Goal: Task Accomplishment & Management: Manage account settings

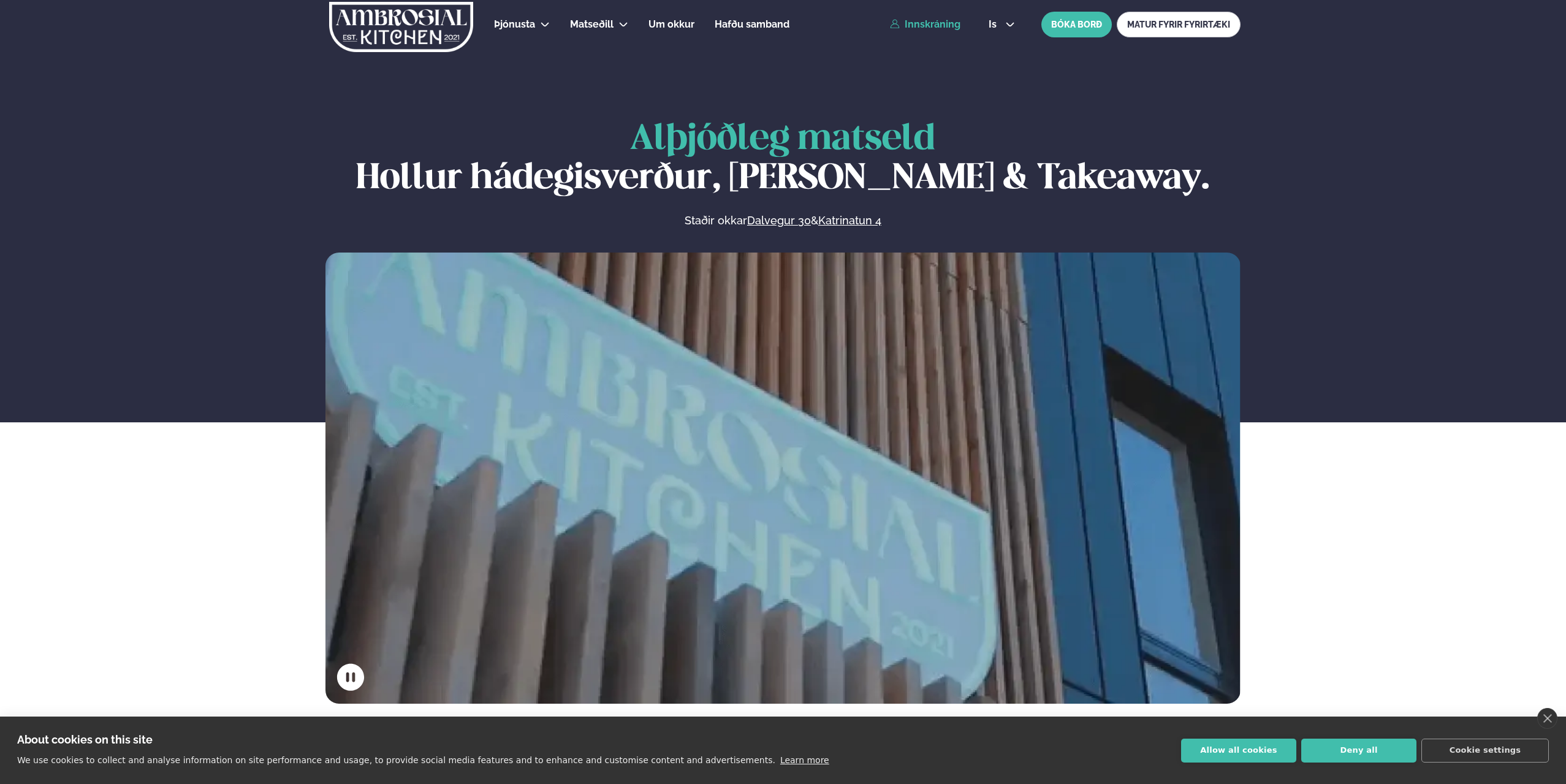
click at [932, 25] on link "Innskráning" at bounding box center [925, 24] width 70 height 11
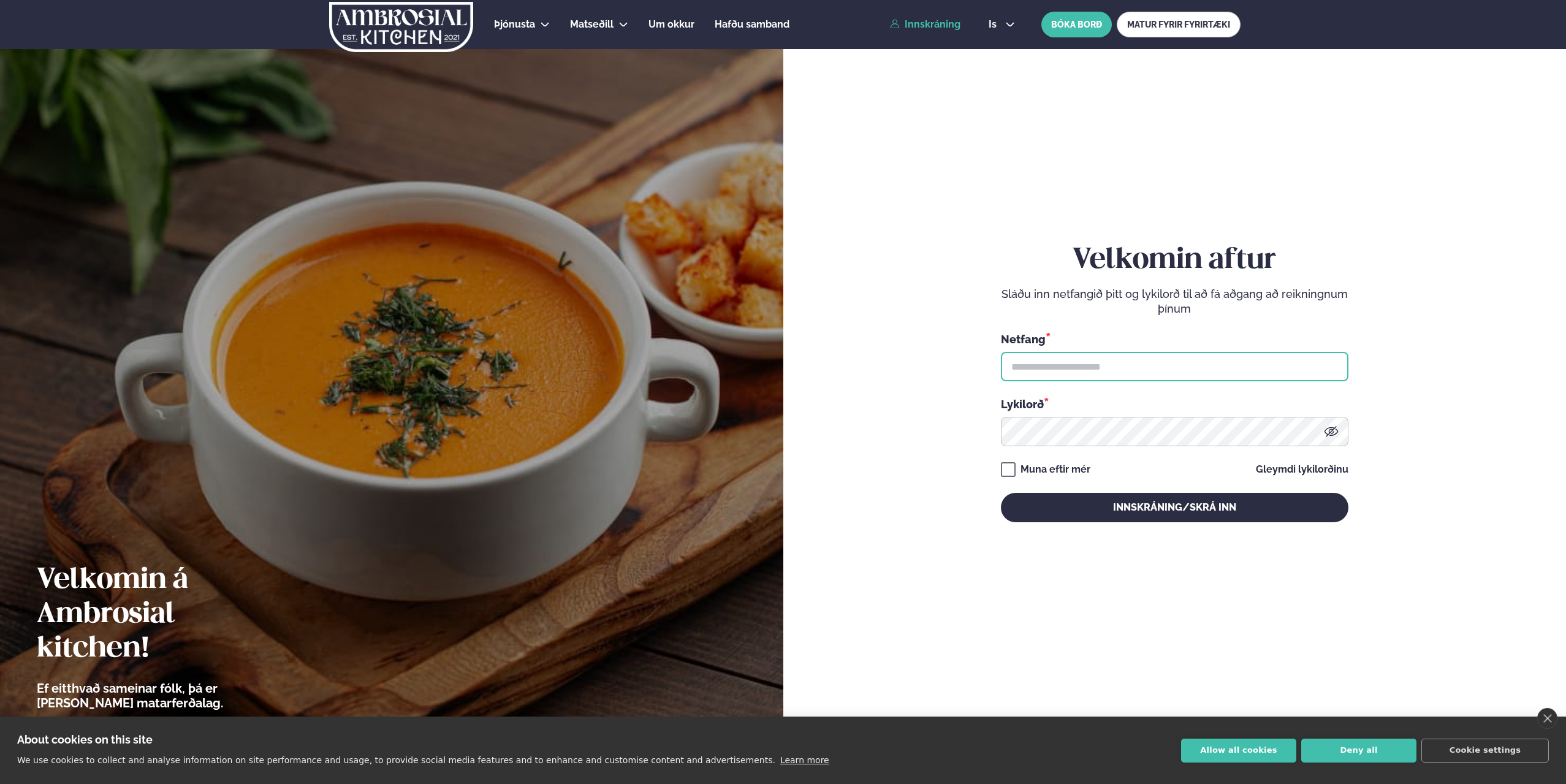
click at [1043, 370] on input "text" at bounding box center [1174, 367] width 348 height 29
type input "**********"
drag, startPoint x: 1398, startPoint y: 310, endPoint x: 1335, endPoint y: 321, distance: 64.0
click at [1396, 310] on form "**********" at bounding box center [1174, 395] width 709 height 728
click at [1173, 504] on button "Innskráning/Skrá inn" at bounding box center [1174, 507] width 348 height 29
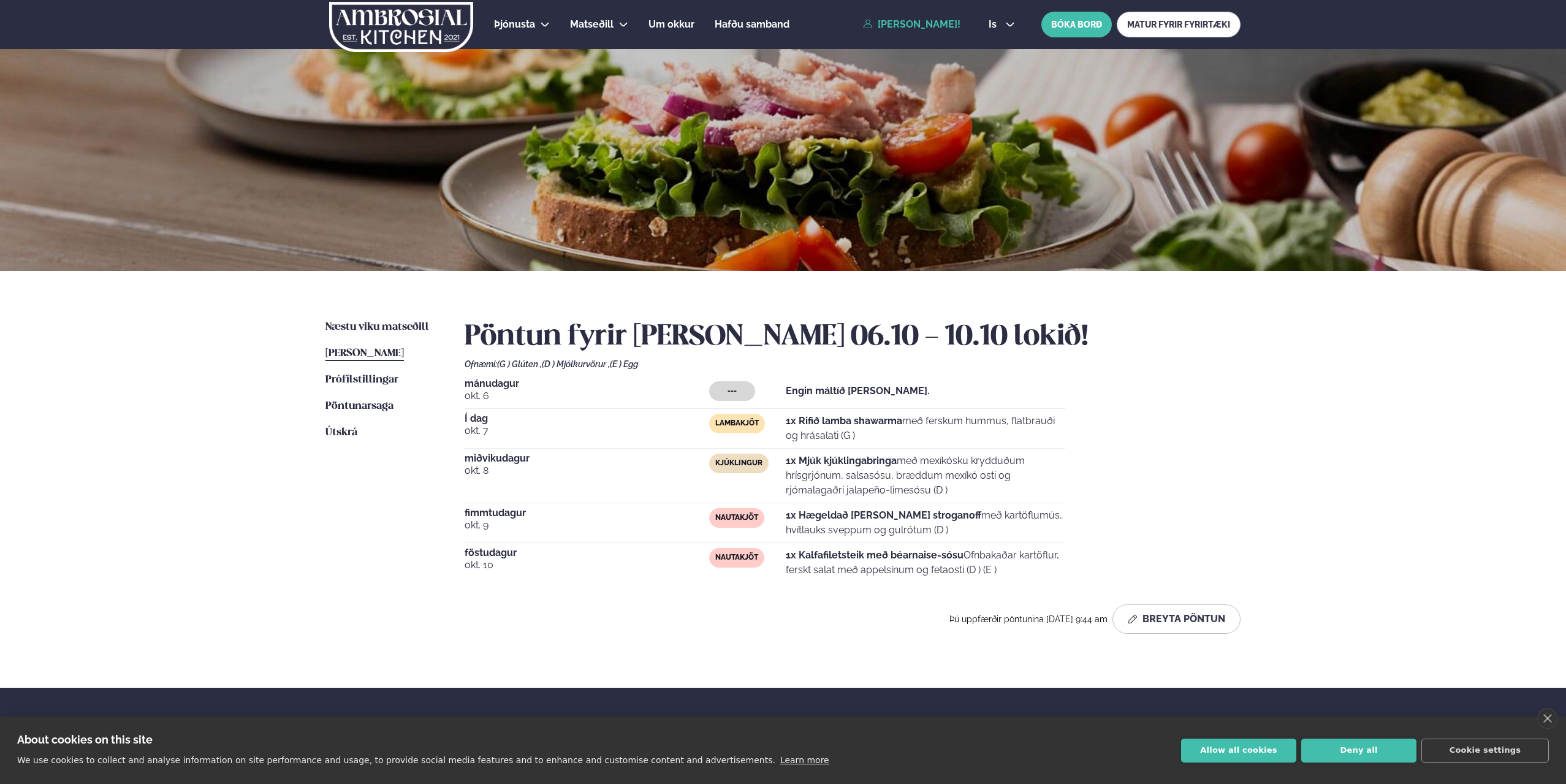
click at [381, 352] on span "[PERSON_NAME]" at bounding box center [365, 353] width 78 height 10
click at [1196, 617] on button "Breyta Pöntun" at bounding box center [1176, 619] width 128 height 29
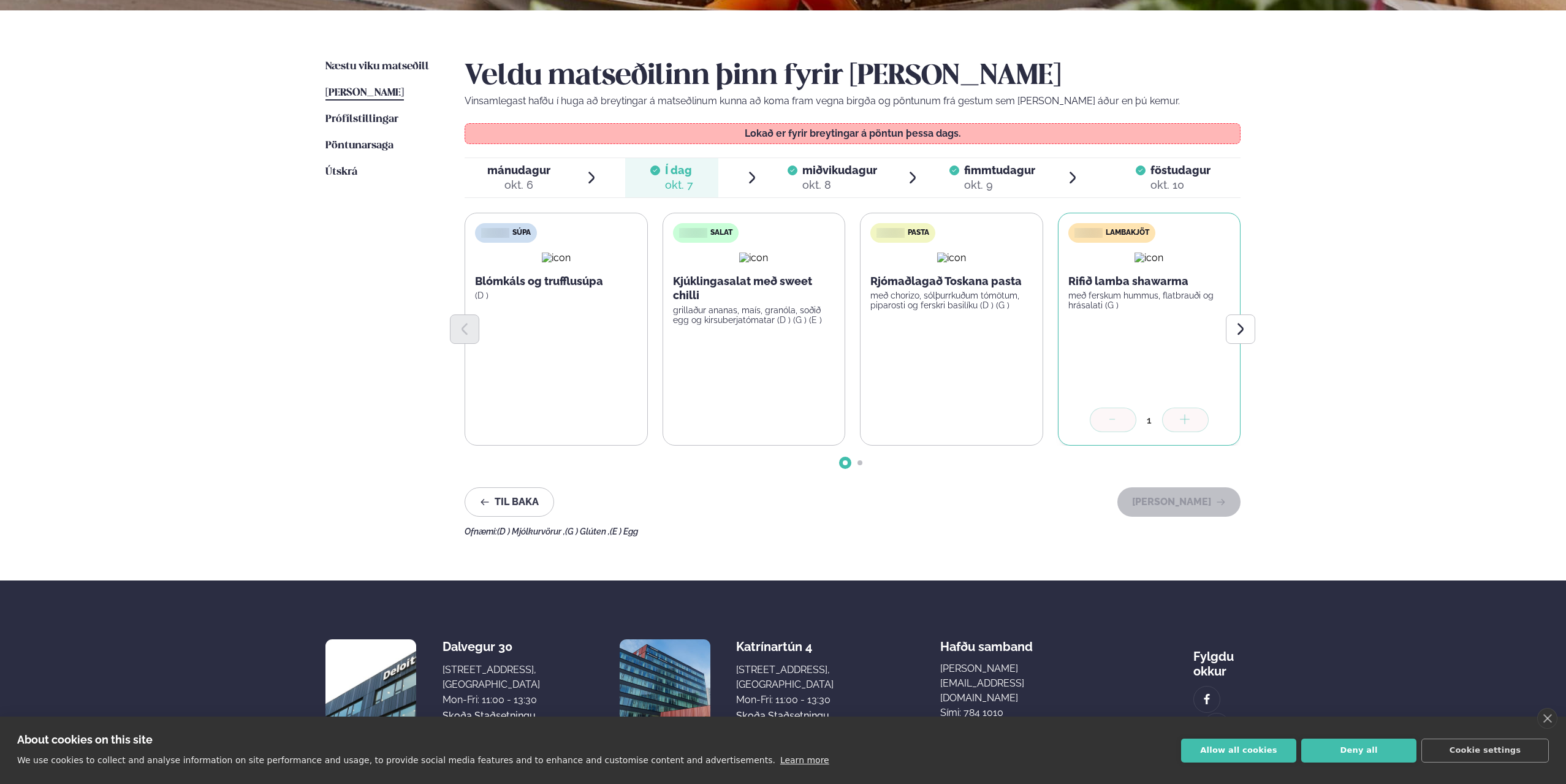
scroll to position [305, 0]
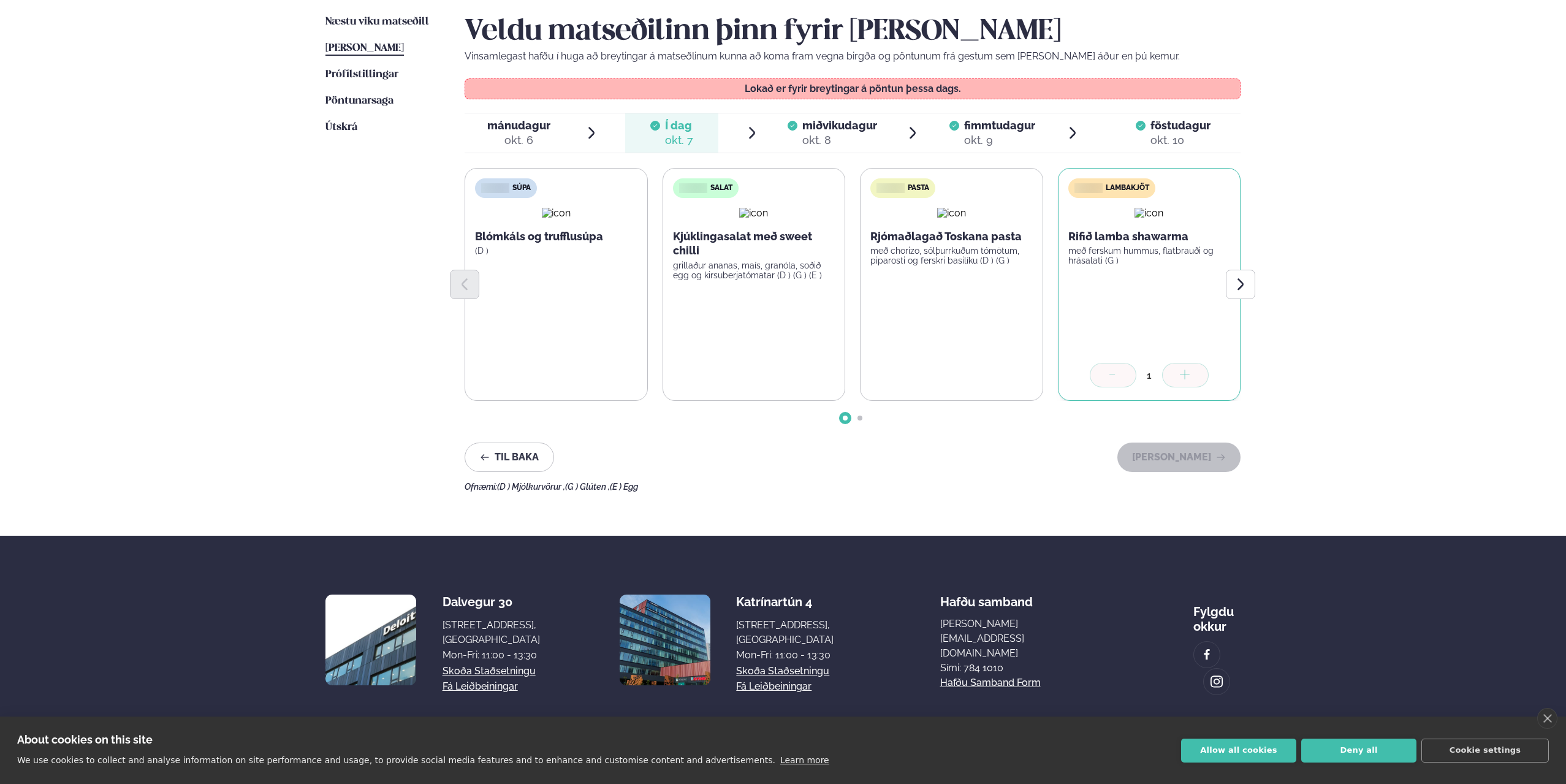
click at [837, 126] on span "miðvikudagur" at bounding box center [840, 125] width 75 height 13
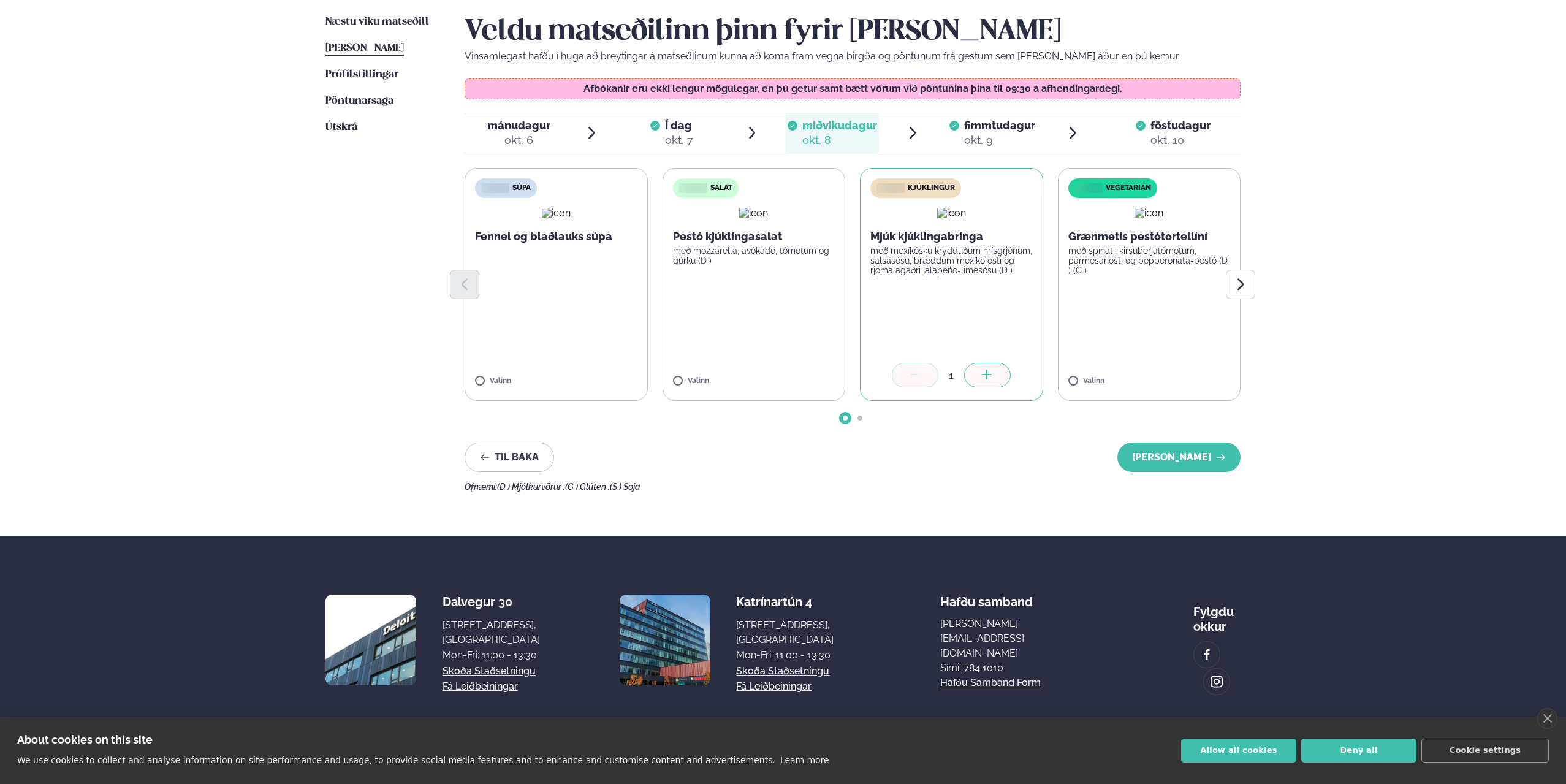
click at [912, 374] on icon at bounding box center [914, 374] width 6 height 1
click at [909, 377] on icon at bounding box center [914, 376] width 12 height 12
drag, startPoint x: 630, startPoint y: 56, endPoint x: 787, endPoint y: 50, distance: 157.1
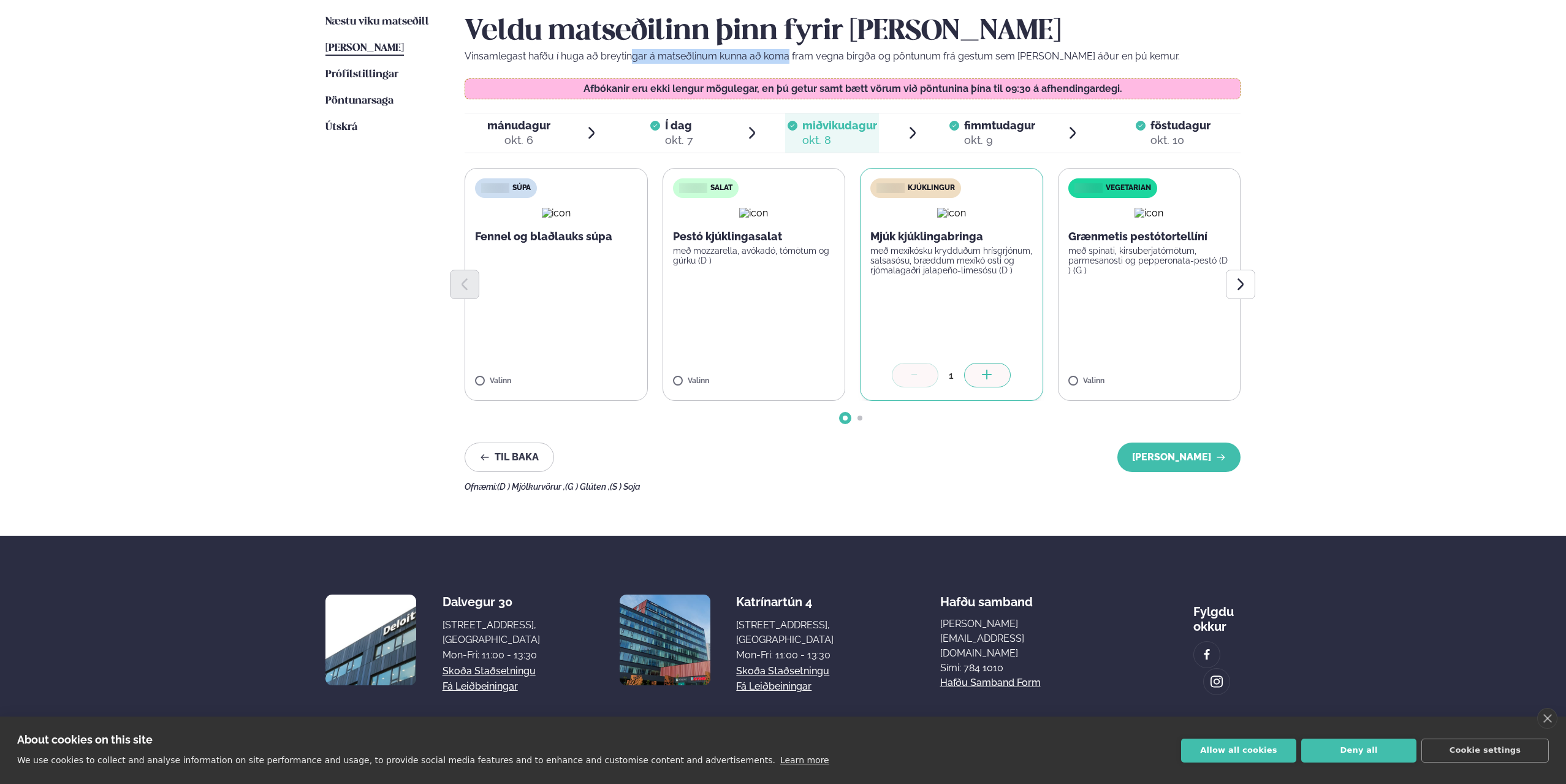
click at [787, 50] on p "Vinsamlegast hafðu í huga að breytingar á matseðlinum kunna að koma fram vegna …" at bounding box center [853, 56] width 776 height 15
click at [744, 86] on p "Afbókanir eru ekki lengur mögulegar, en þú getur samt bætt vörum við pöntunina …" at bounding box center [852, 89] width 750 height 10
drag, startPoint x: 683, startPoint y: 88, endPoint x: 971, endPoint y: 97, distance: 288.1
click at [968, 97] on div "Afbókanir eru ekki lengur mögulegar, en þú getur samt bætt vörum við pöntunina …" at bounding box center [853, 89] width 776 height 20
click at [1001, 129] on span "fimmtudagur" at bounding box center [999, 125] width 71 height 13
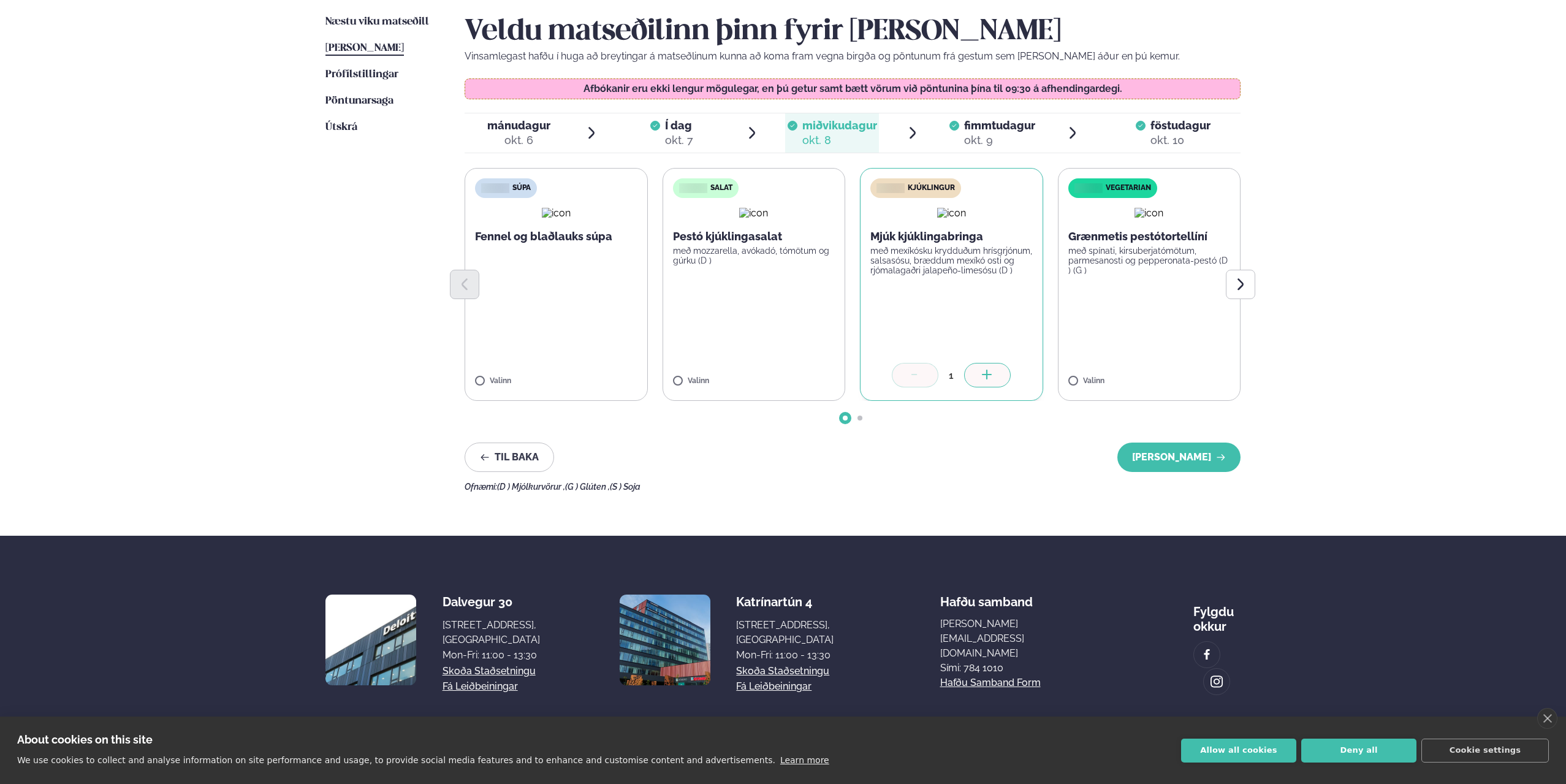
scroll to position [271, 0]
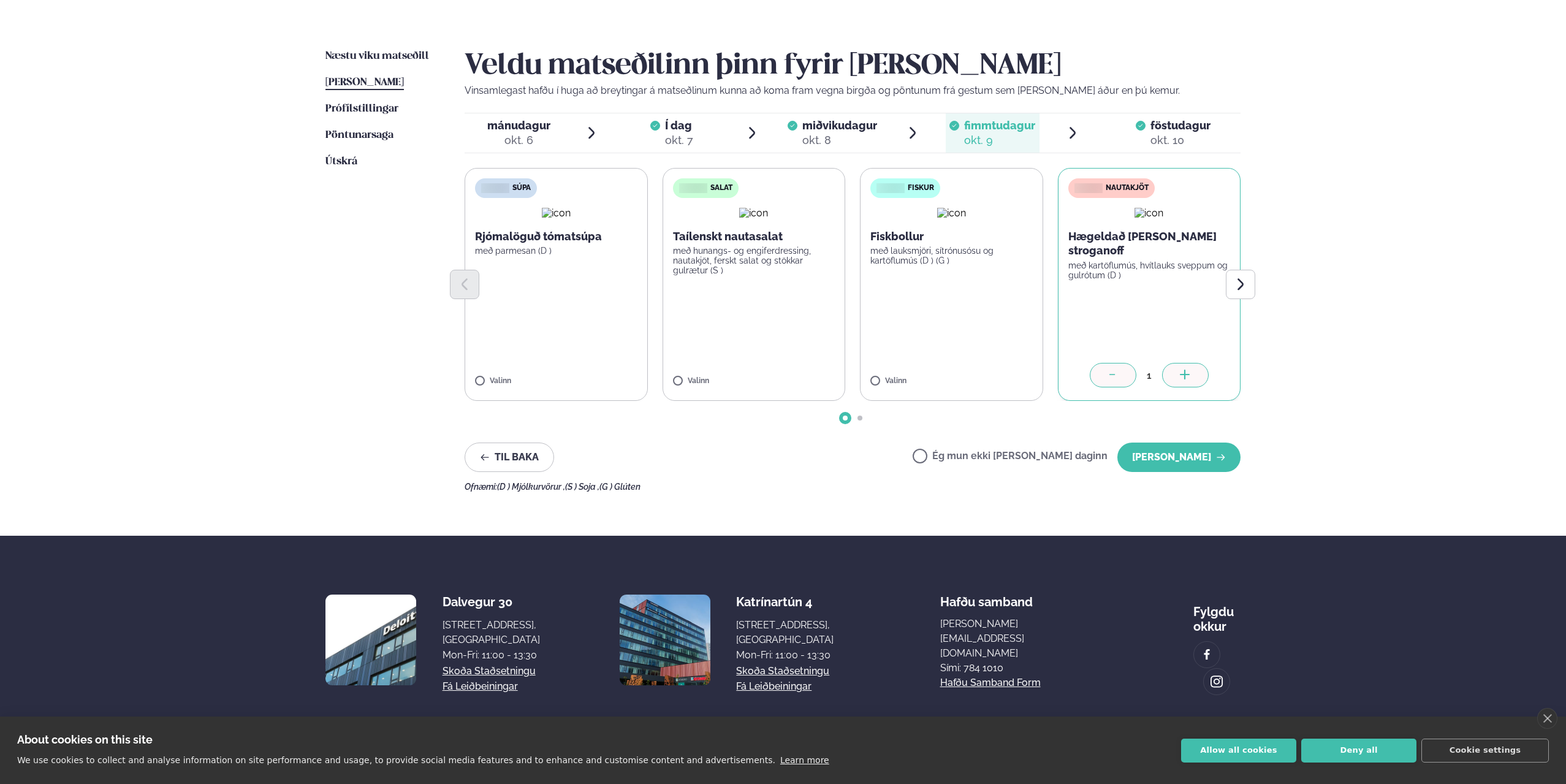
click at [1116, 381] on icon at bounding box center [1113, 376] width 12 height 12
click at [1182, 127] on span "föstudagur" at bounding box center [1180, 125] width 60 height 13
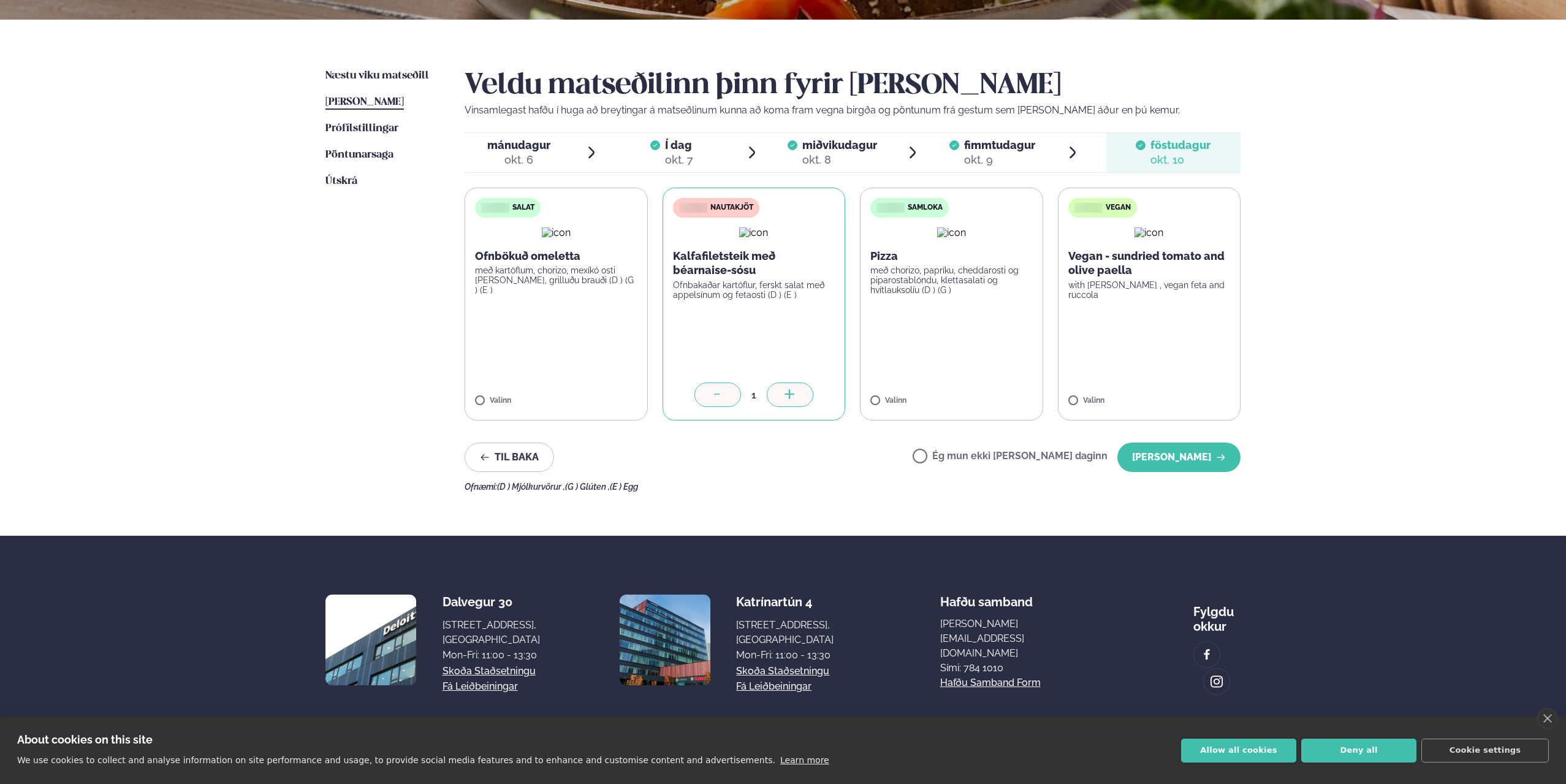
click at [712, 400] on icon at bounding box center [717, 395] width 12 height 12
click at [978, 453] on label "Ég mun ekki [PERSON_NAME] daginn" at bounding box center [1010, 458] width 195 height 13
click at [1176, 453] on button "[PERSON_NAME]" at bounding box center [1179, 457] width 123 height 29
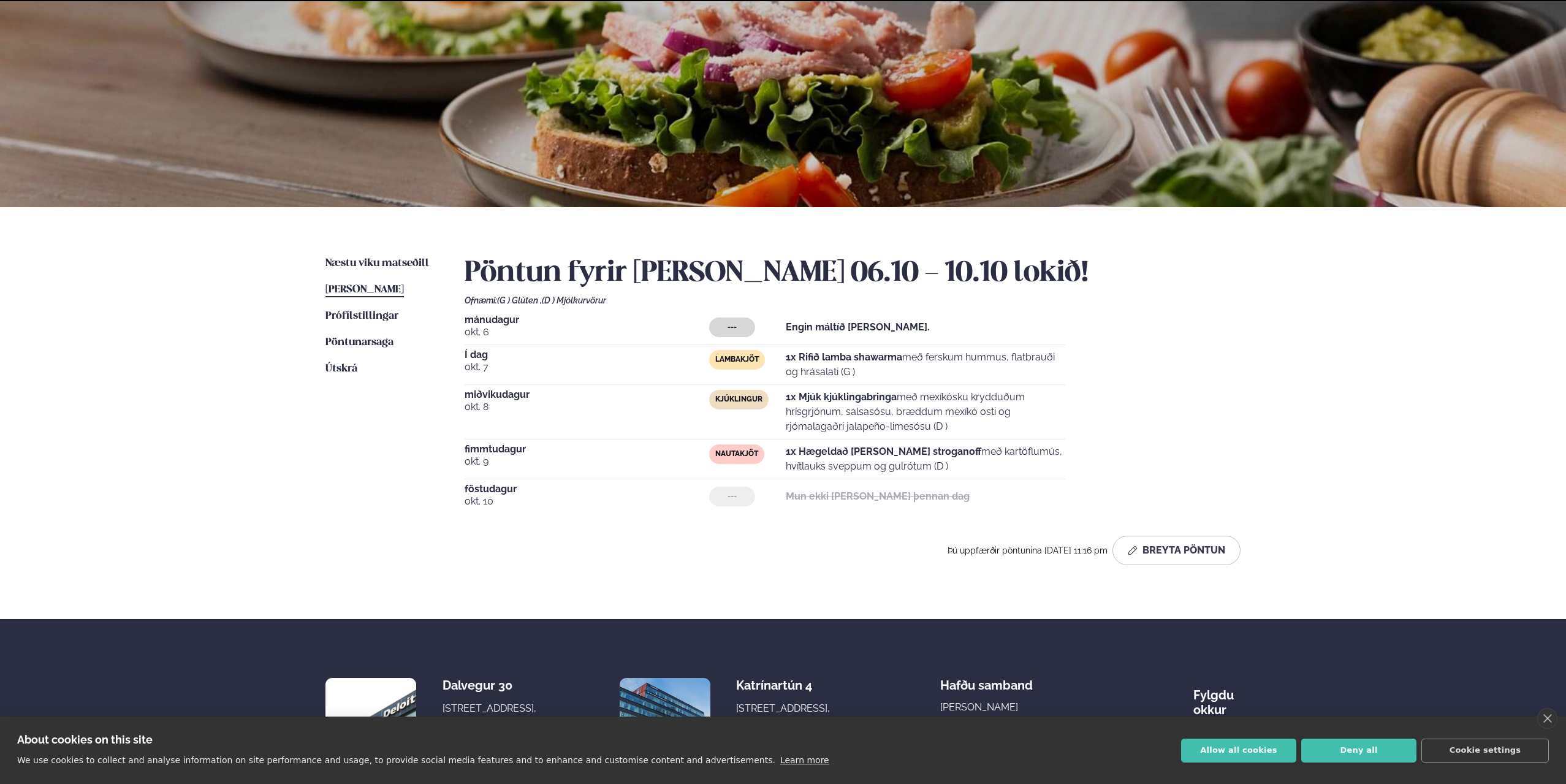
scroll to position [147, 0]
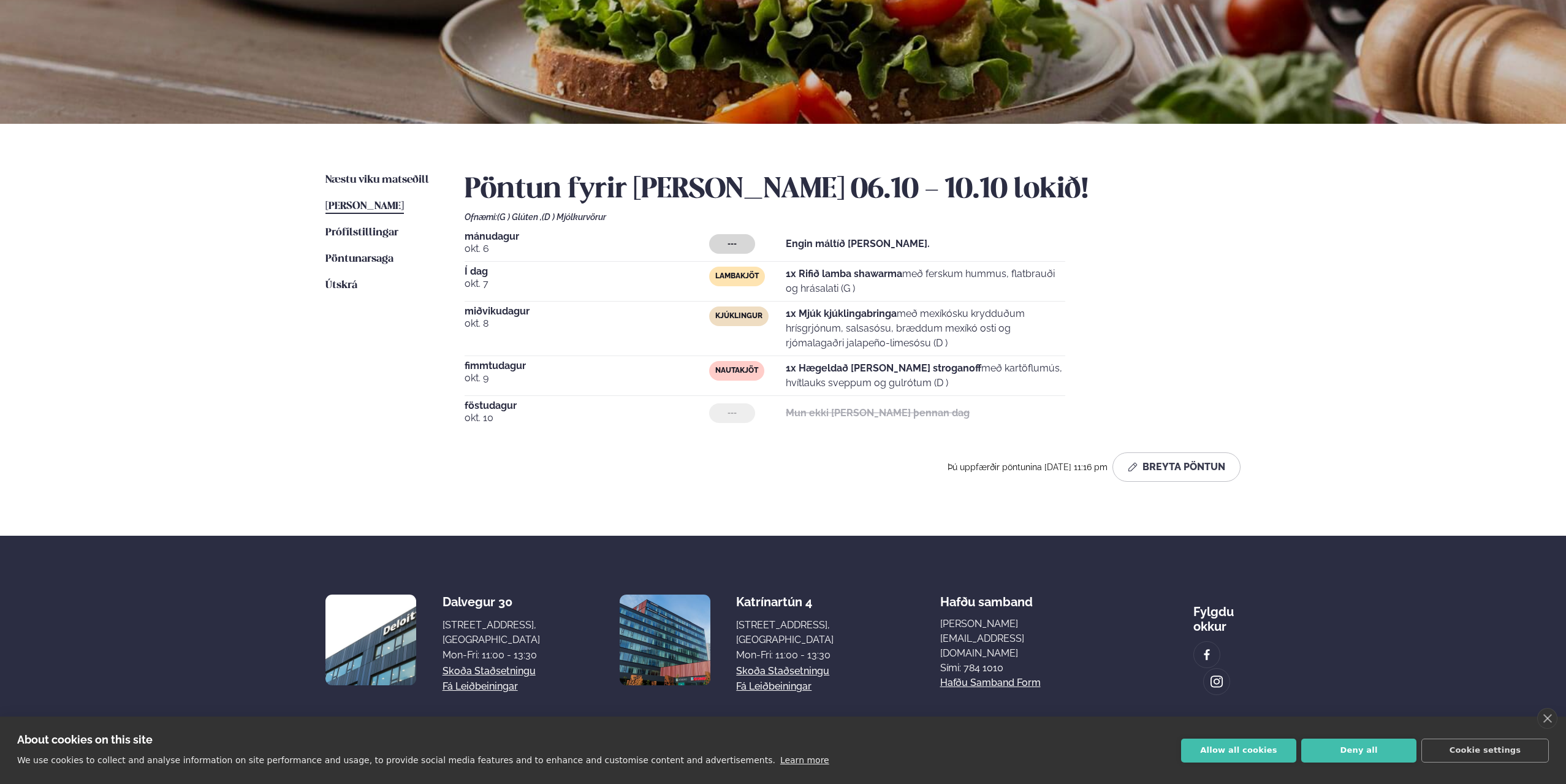
click at [369, 206] on span "[PERSON_NAME]" at bounding box center [365, 206] width 78 height 10
click at [1168, 464] on button "Breyta Pöntun" at bounding box center [1176, 467] width 128 height 29
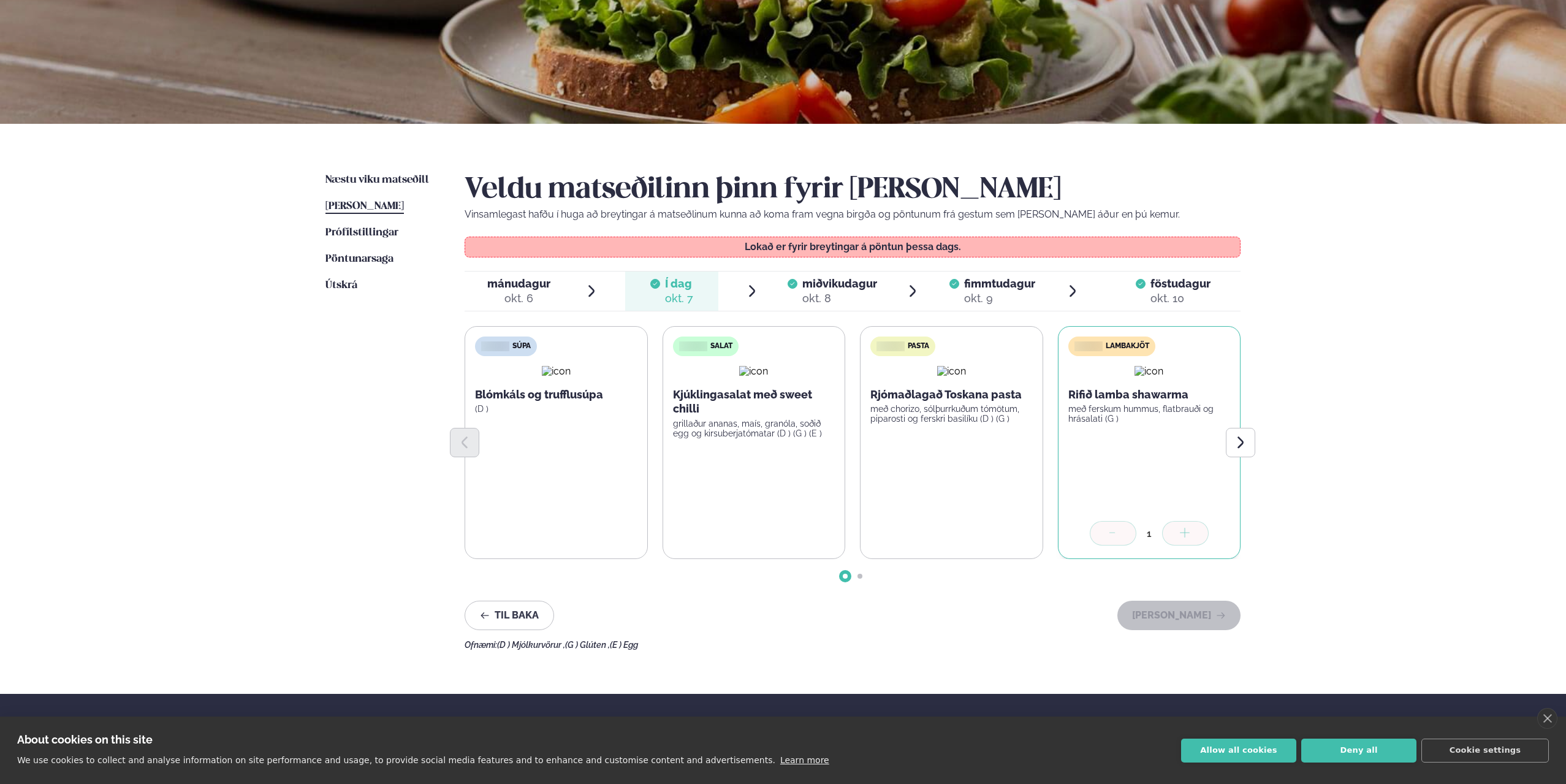
click at [840, 289] on span "miðvikudagur" at bounding box center [840, 283] width 75 height 13
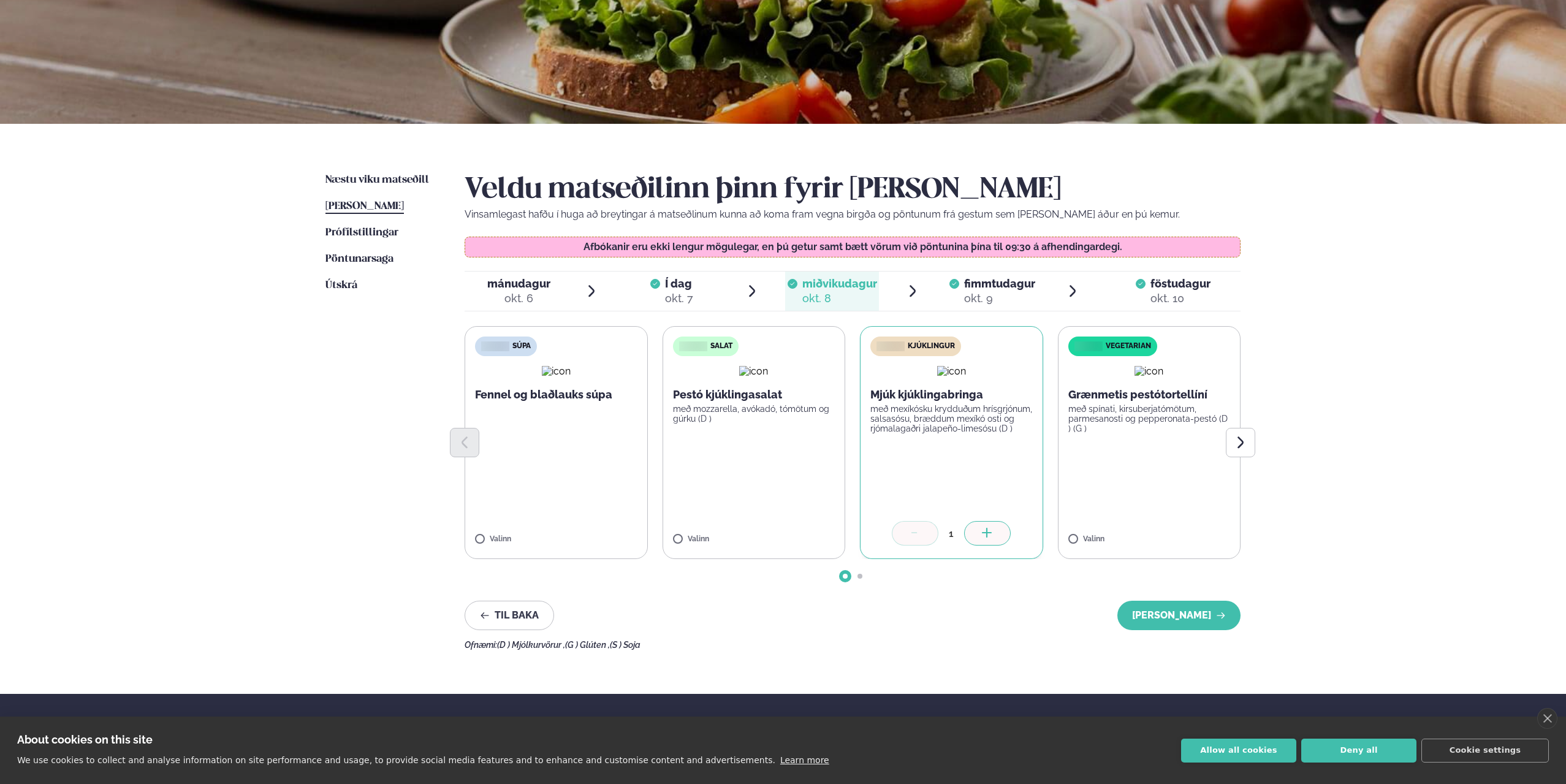
click at [980, 281] on span "fimmtudagur" at bounding box center [999, 283] width 71 height 13
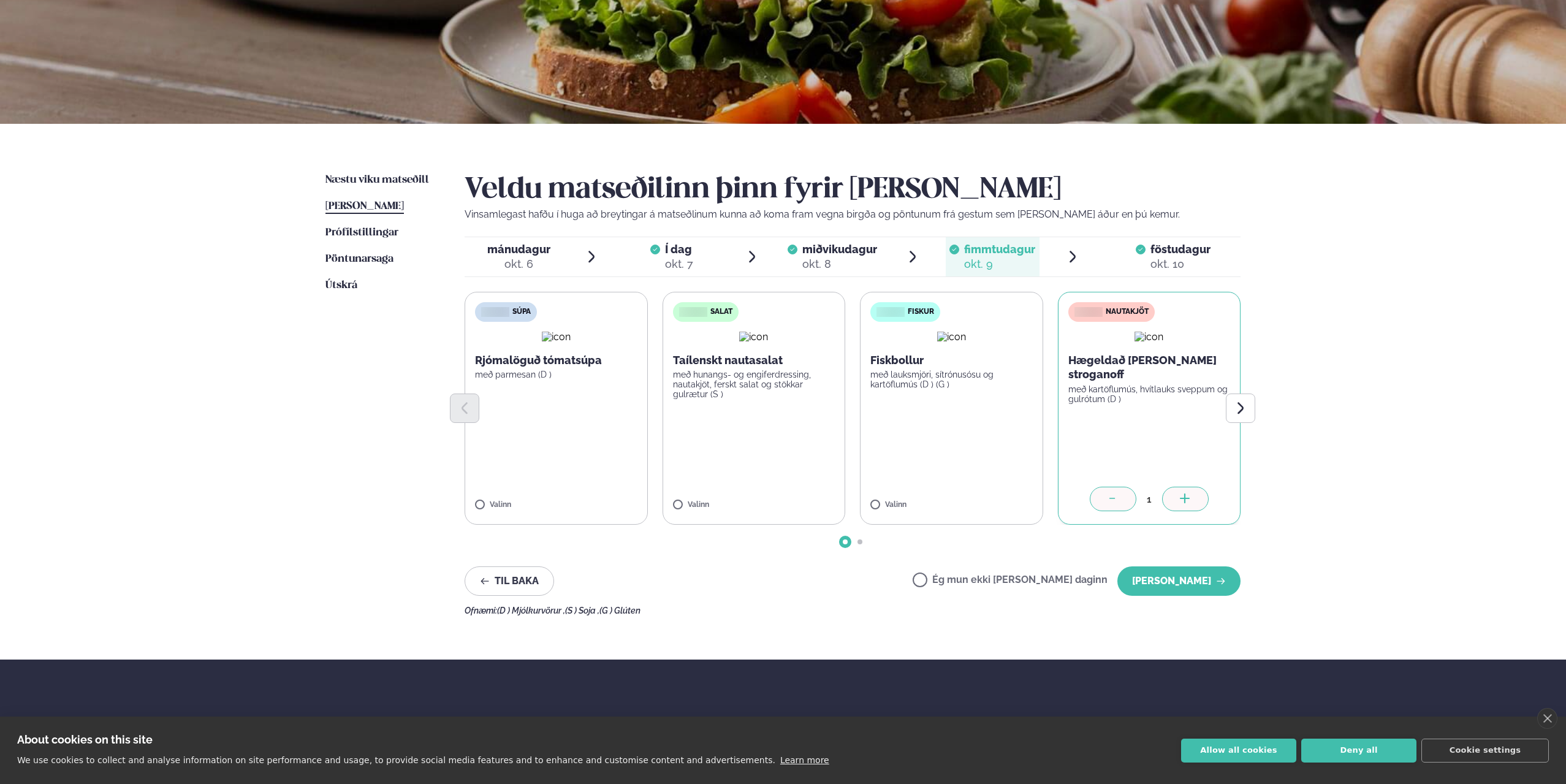
click at [961, 575] on label "Ég mun ekki [PERSON_NAME] daginn" at bounding box center [1010, 581] width 195 height 13
click at [1183, 584] on button "[PERSON_NAME]" at bounding box center [1179, 581] width 123 height 29
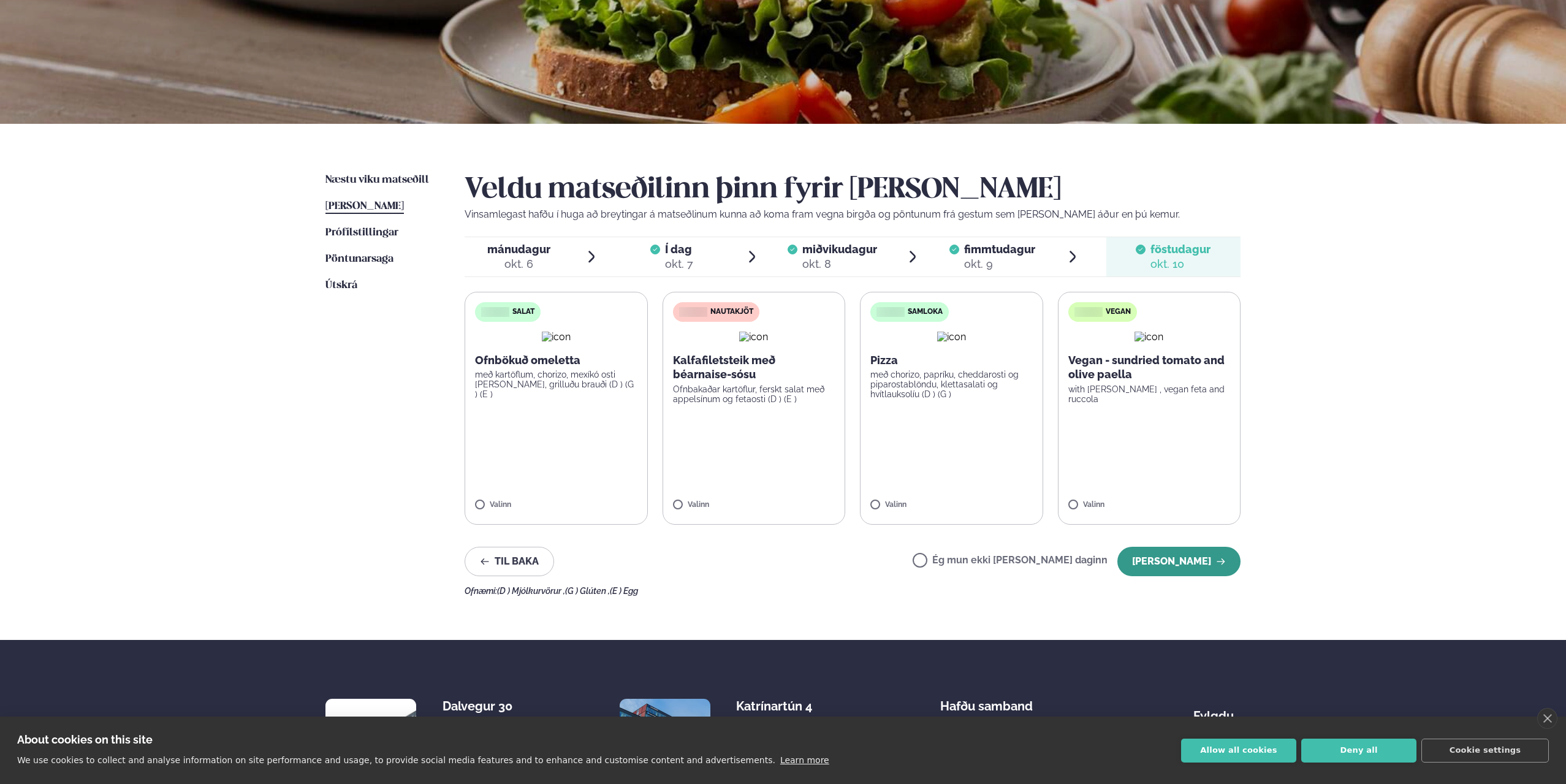
click at [1207, 562] on button "[PERSON_NAME]" at bounding box center [1179, 561] width 123 height 29
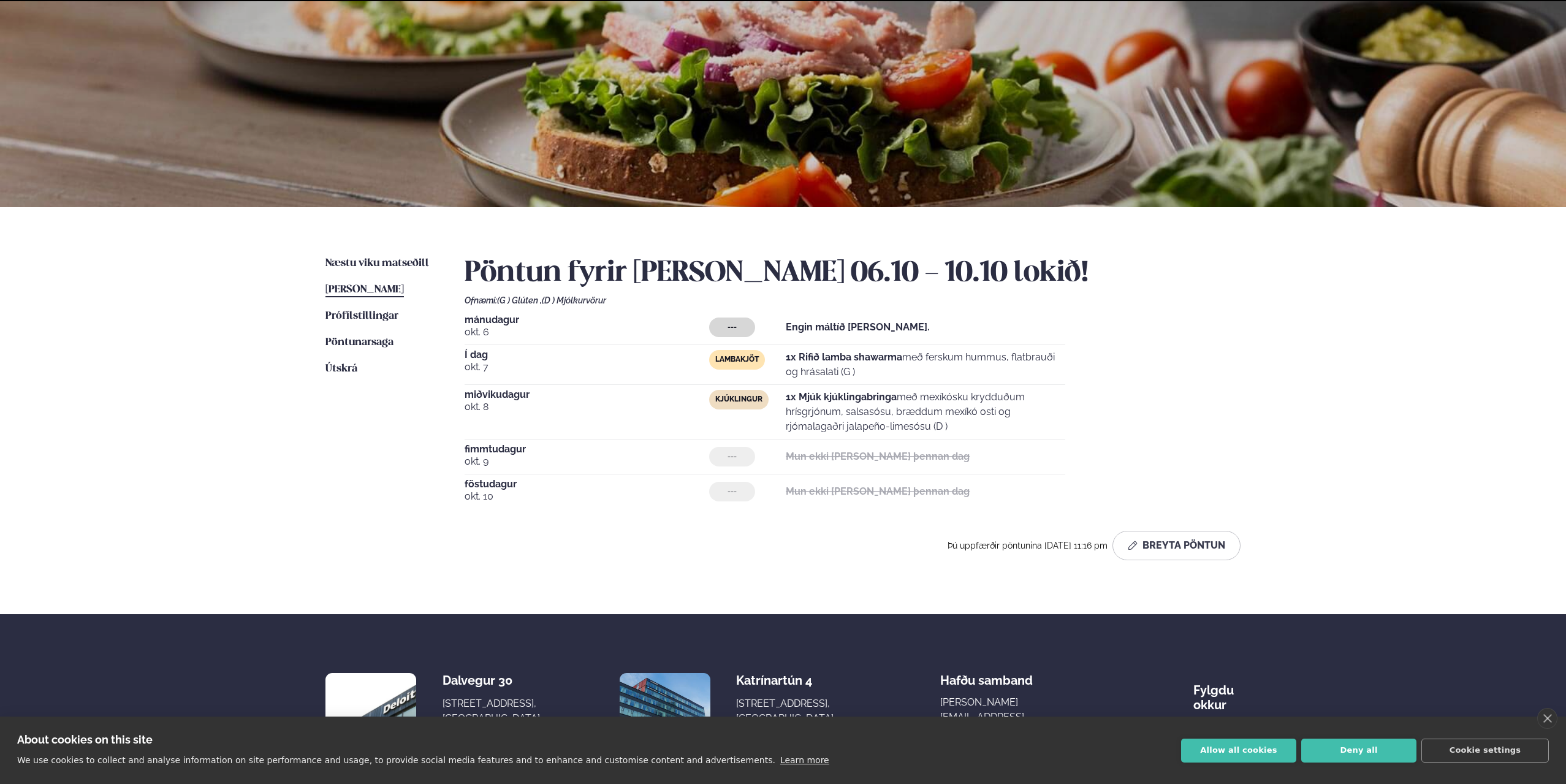
scroll to position [142, 0]
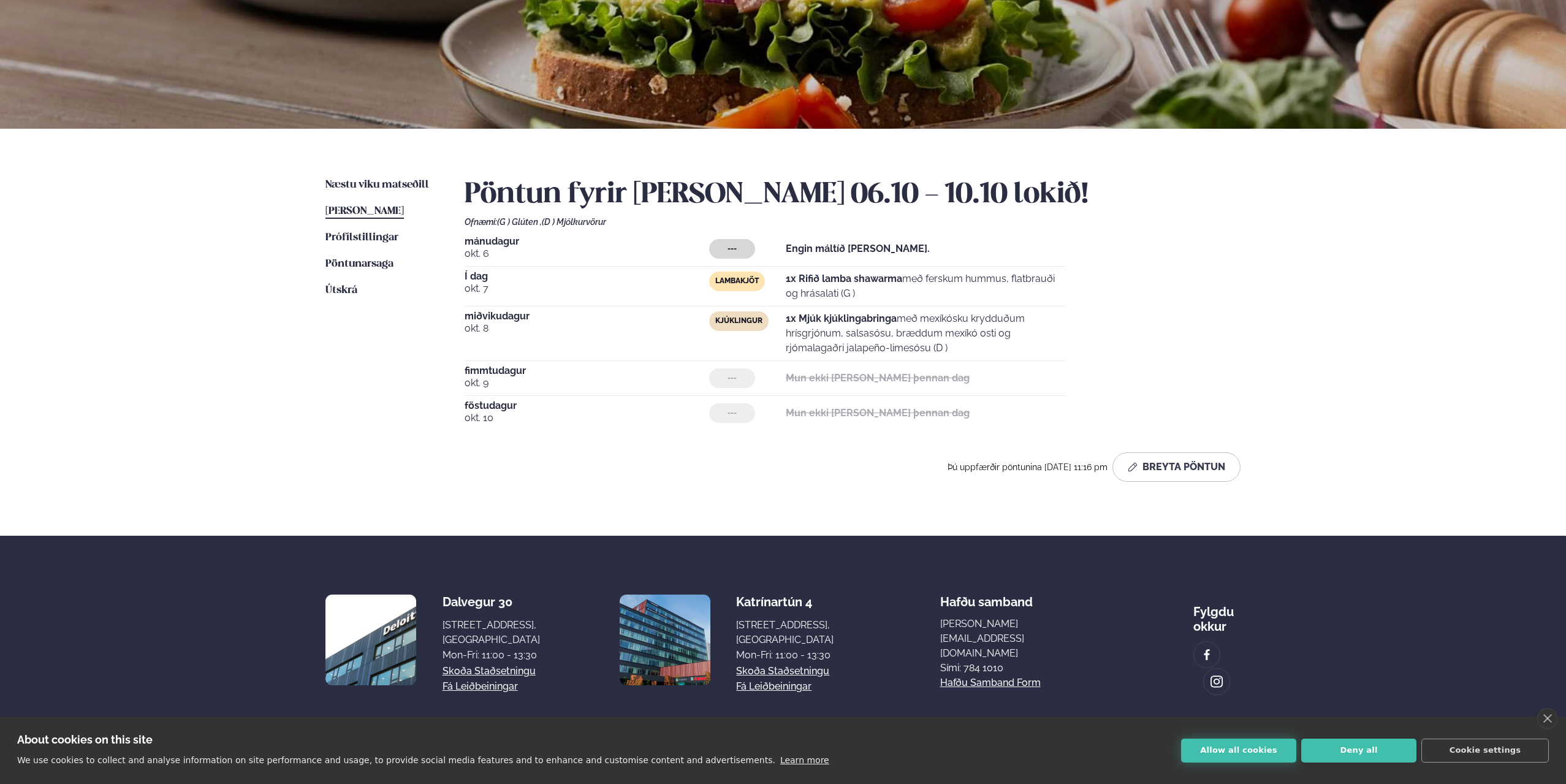
click at [1267, 749] on button "Allow all cookies" at bounding box center [1238, 750] width 115 height 24
